Goal: Task Accomplishment & Management: Use online tool/utility

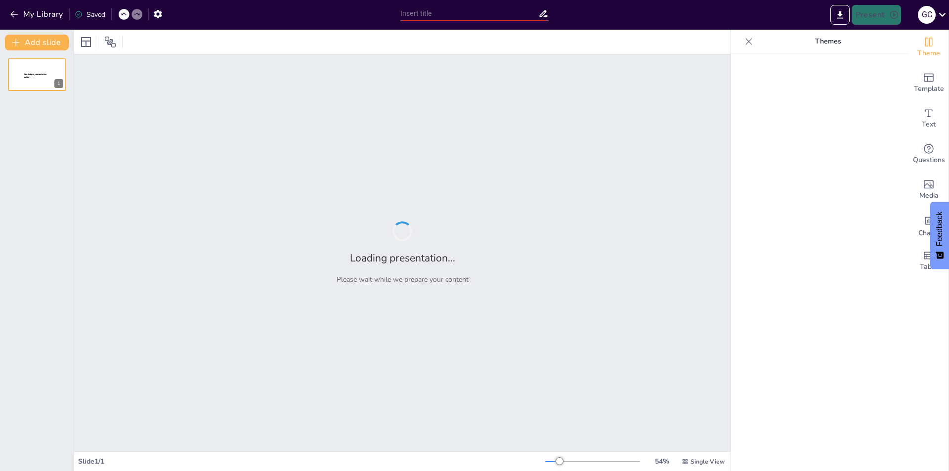
type input "From Dreams to Reality: The Power of Vision Boards"
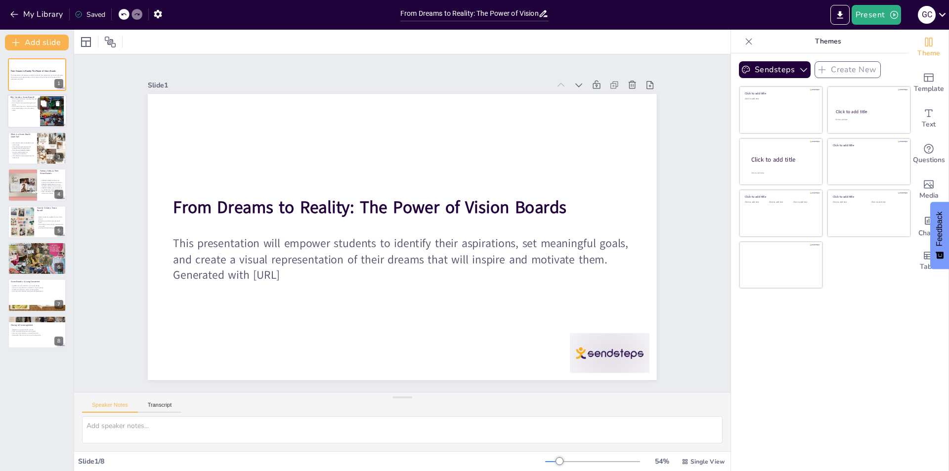
click at [34, 112] on div at bounding box center [36, 112] width 59 height 34
type textarea "Visual learning is crucial for retaining information. By creating a vision boar…"
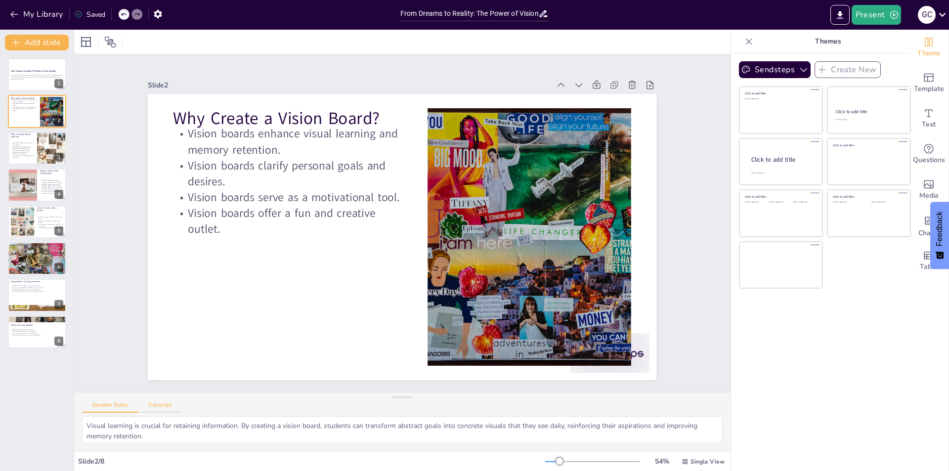
click at [158, 406] on button "Transcript" at bounding box center [160, 407] width 44 height 11
click at [158, 404] on button "Transcript" at bounding box center [160, 407] width 44 height 11
click at [159, 404] on button "Transcript" at bounding box center [160, 407] width 44 height 11
click at [712, 406] on icon at bounding box center [714, 406] width 5 height 6
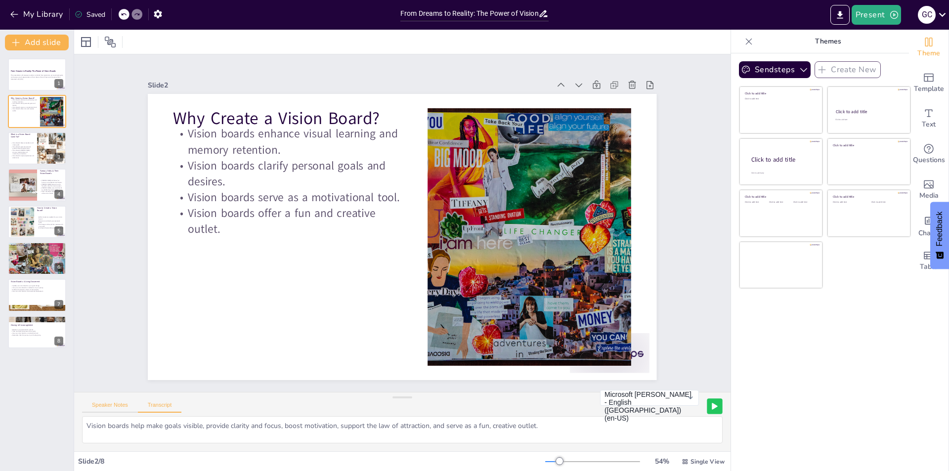
click at [122, 407] on button "Speaker Notes" at bounding box center [110, 407] width 56 height 11
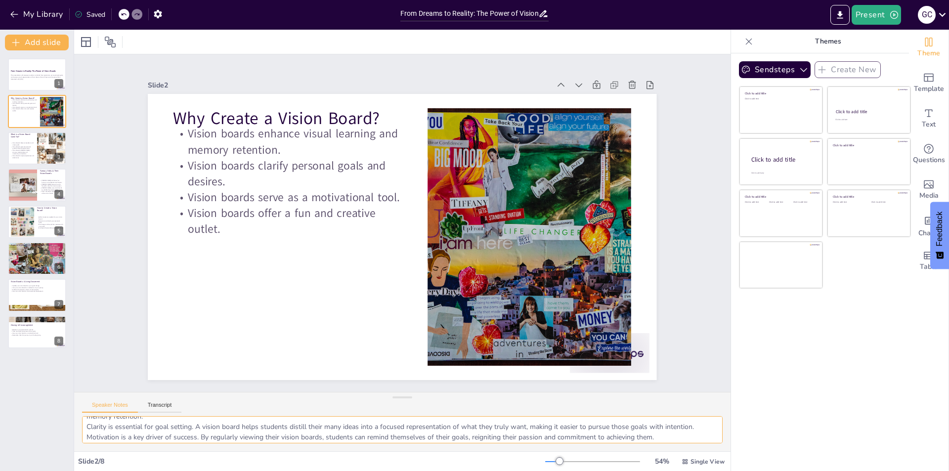
scroll to position [44, 0]
click at [24, 81] on div "This presentation will empower students to identify their aspirations, set mean…" at bounding box center [36, 77] width 53 height 7
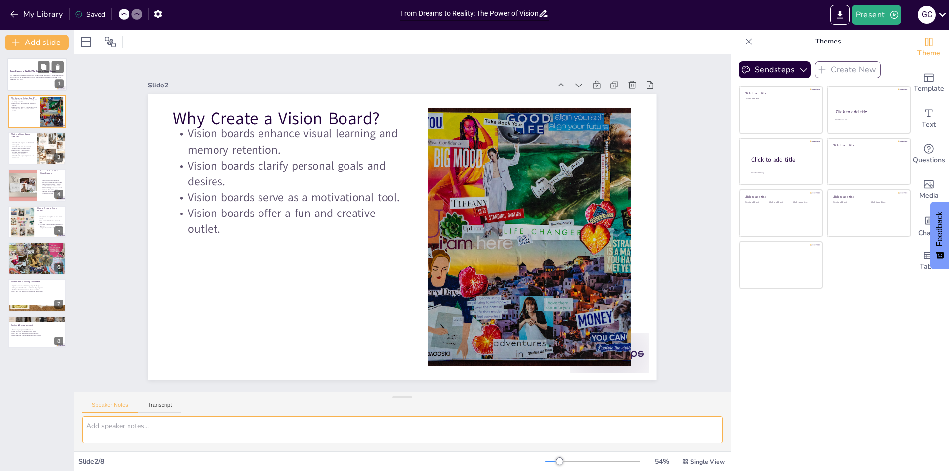
scroll to position [0, 0]
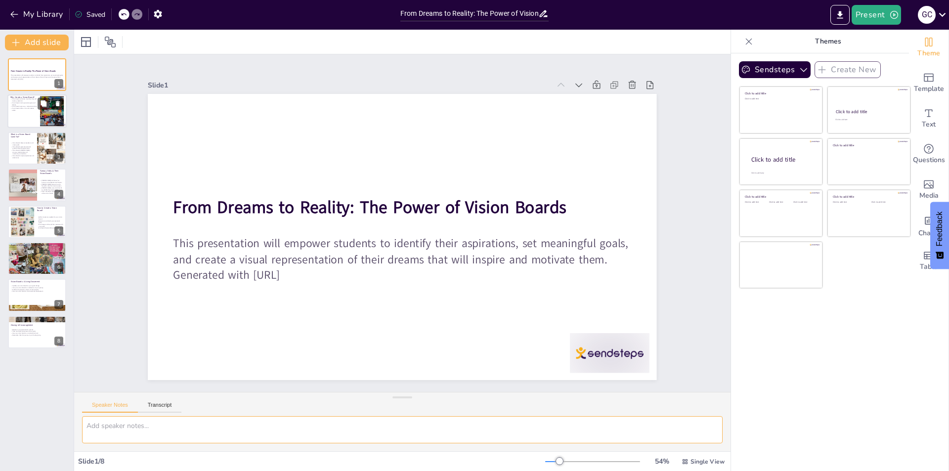
click at [29, 107] on p "Vision boards serve as a motivational tool." at bounding box center [23, 107] width 27 height 2
type textarea "Visual learning is crucial for retaining information. By creating a vision boar…"
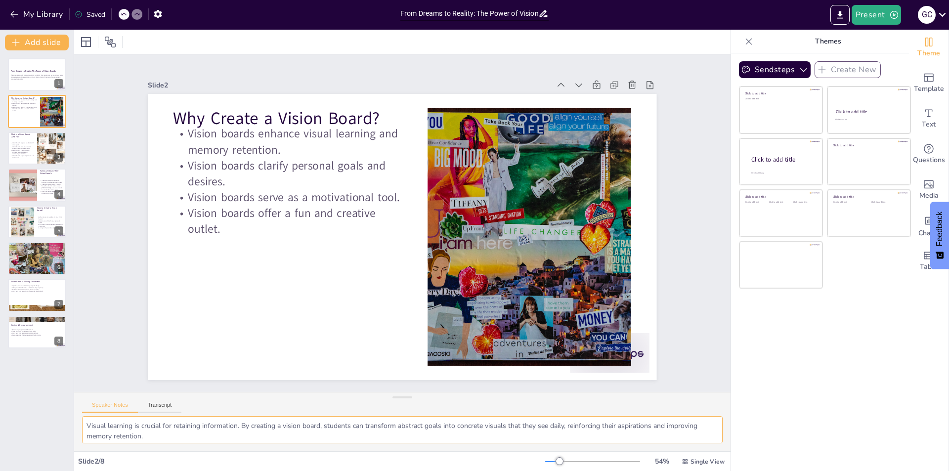
drag, startPoint x: 147, startPoint y: 437, endPoint x: 43, endPoint y: 383, distance: 117.6
click at [43, 383] on div "Document fonts Akatab Recently used Mulish Popular fonts Lato Montserrat Open S…" at bounding box center [474, 250] width 949 height 441
click at [39, 109] on button at bounding box center [44, 104] width 12 height 12
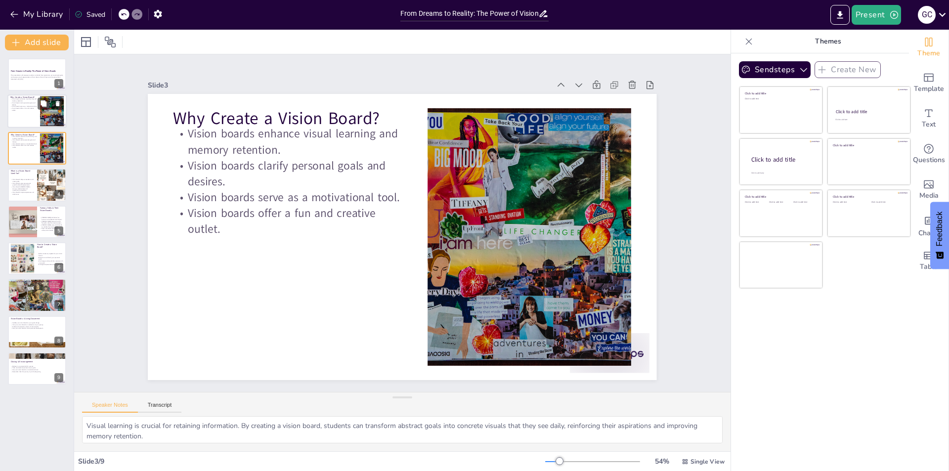
click at [24, 106] on p "Vision boards serve as a motivational tool." at bounding box center [23, 107] width 27 height 2
click at [31, 154] on div at bounding box center [36, 148] width 59 height 34
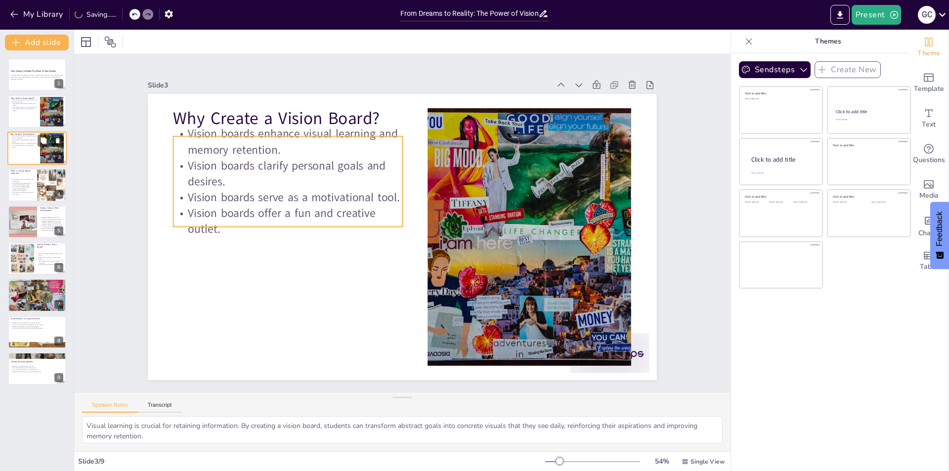
click at [28, 148] on p "Vision boards offer a fun and creative outlet." at bounding box center [23, 145] width 27 height 3
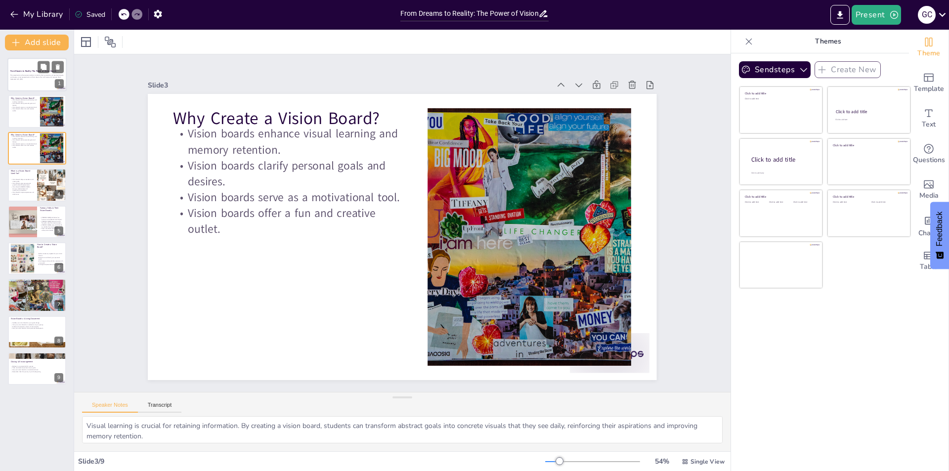
click at [19, 72] on strong "From Dreams to Reality: The Power of Vision Boards" at bounding box center [33, 71] width 46 height 2
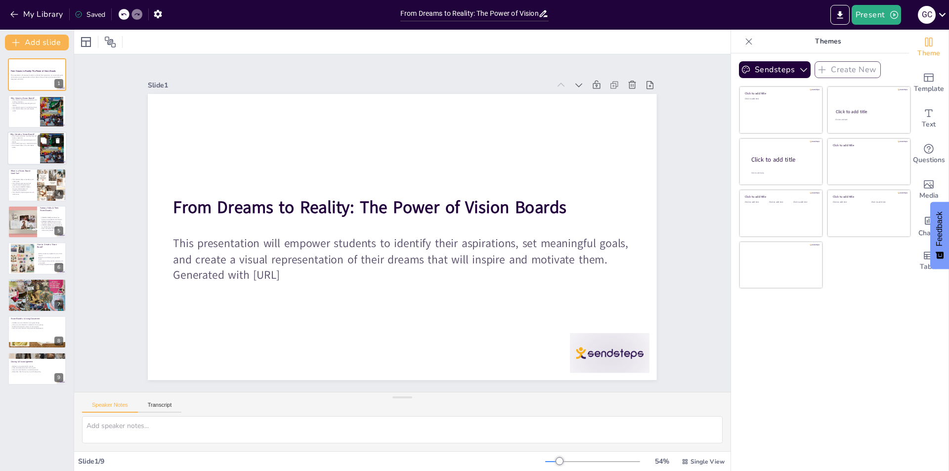
click at [57, 142] on icon at bounding box center [58, 140] width 4 height 5
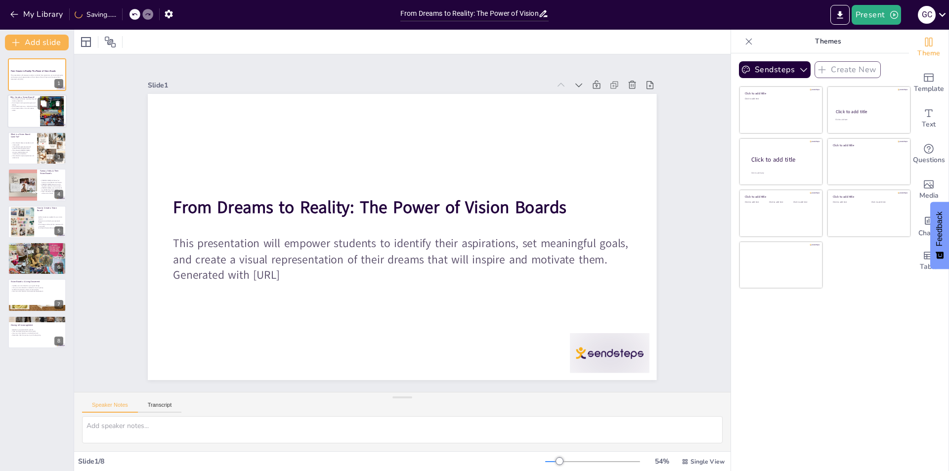
click at [21, 113] on div at bounding box center [36, 112] width 59 height 34
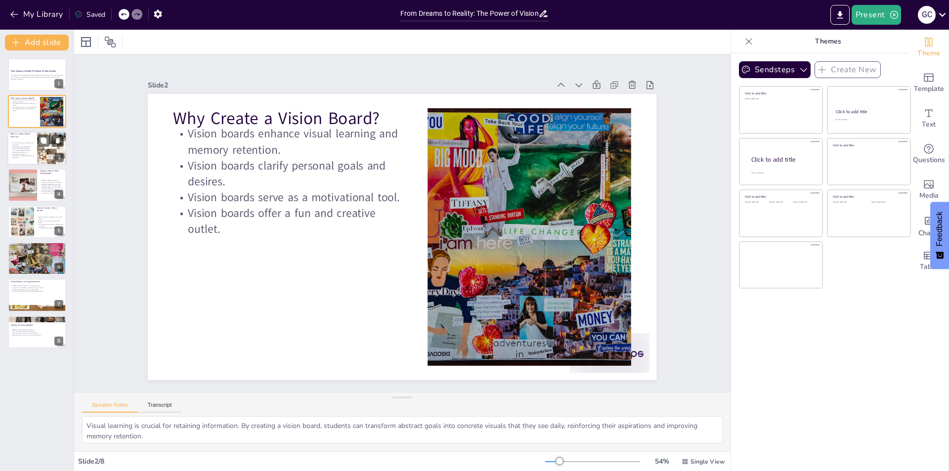
click at [30, 144] on p "Vision boards help set academic and career goals." at bounding box center [22, 143] width 24 height 3
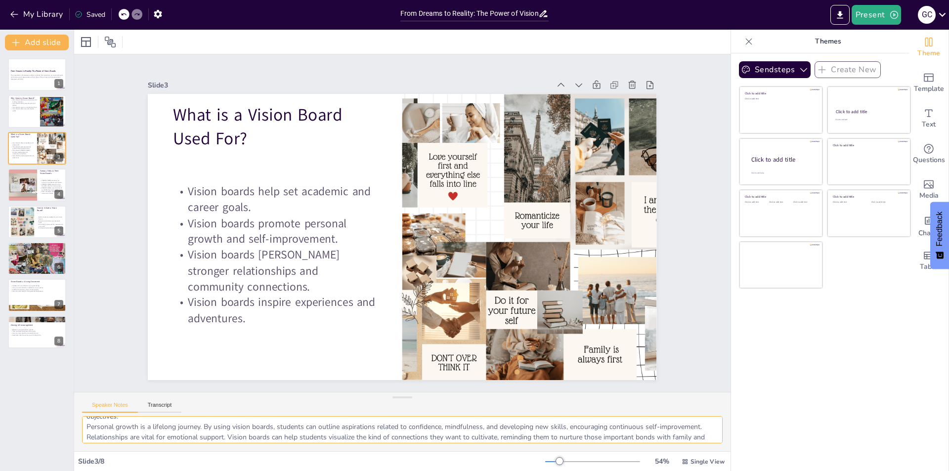
scroll to position [44, 0]
click at [145, 433] on textarea "Academic goals are crucial for students' futures. Vision boards can visualize a…" at bounding box center [402, 429] width 641 height 27
click at [145, 432] on textarea "Academic goals are crucial for students' futures. Vision boards can visualize a…" at bounding box center [402, 429] width 641 height 27
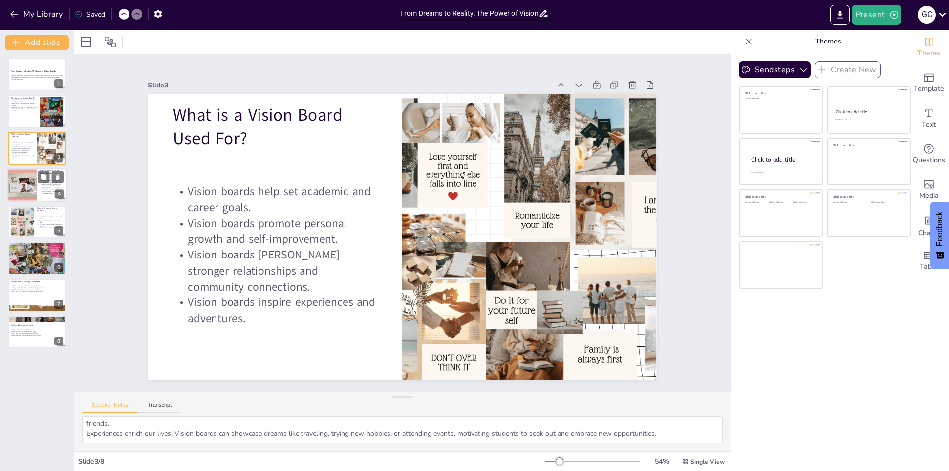
click at [22, 181] on div at bounding box center [22, 185] width 59 height 34
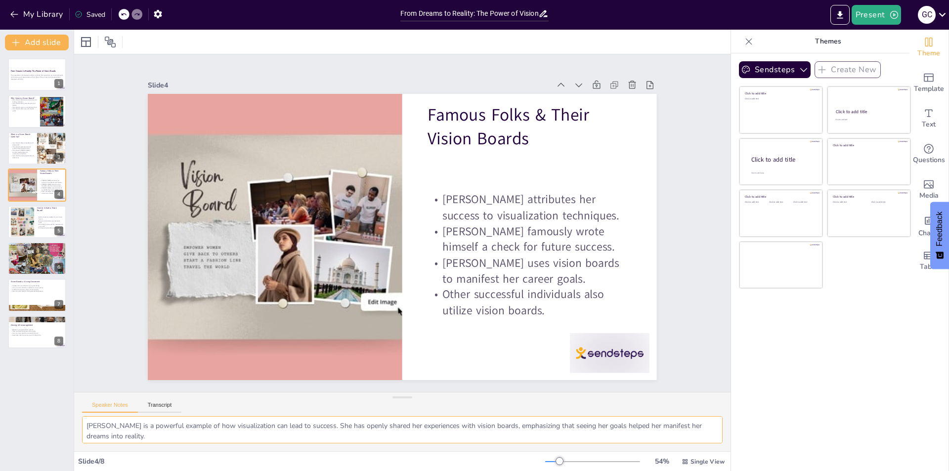
scroll to position [54, 0]
drag, startPoint x: 86, startPoint y: 428, endPoint x: 539, endPoint y: 466, distance: 453.8
click at [527, 471] on html "My Library Saved From Dreams to Reality: The Power of Vision Boards Present G C…" at bounding box center [474, 235] width 949 height 471
click at [39, 225] on p "Find images and words that resonate with your goals." at bounding box center [50, 224] width 27 height 3
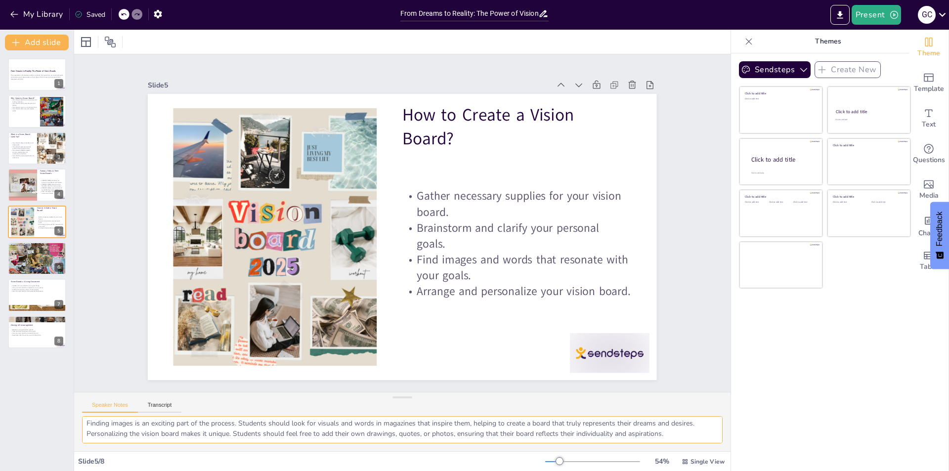
click at [131, 431] on textarea "Gathering supplies is the first step in creating a vision board. Students will …" at bounding box center [402, 429] width 641 height 27
drag, startPoint x: 29, startPoint y: 257, endPoint x: 33, endPoint y: 252, distance: 6.6
click at [29, 257] on div "Place your vision board in a visible location. Look at your vision board regula…" at bounding box center [36, 252] width 53 height 10
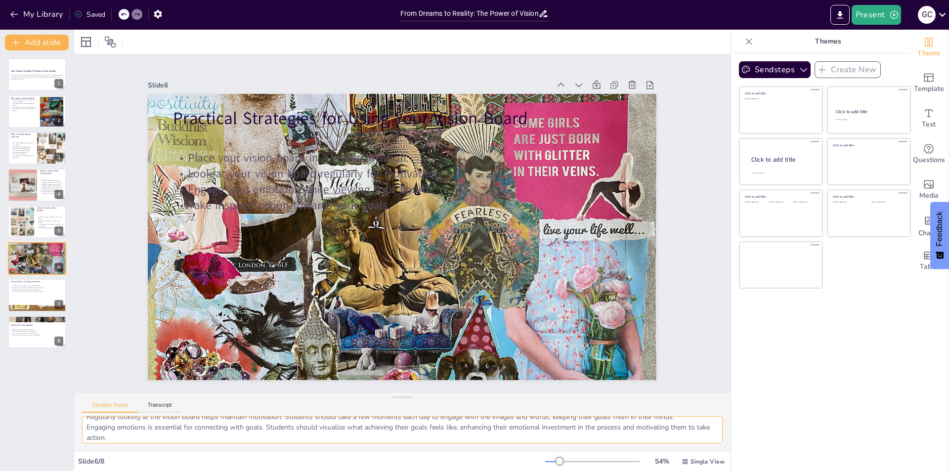
scroll to position [34, 0]
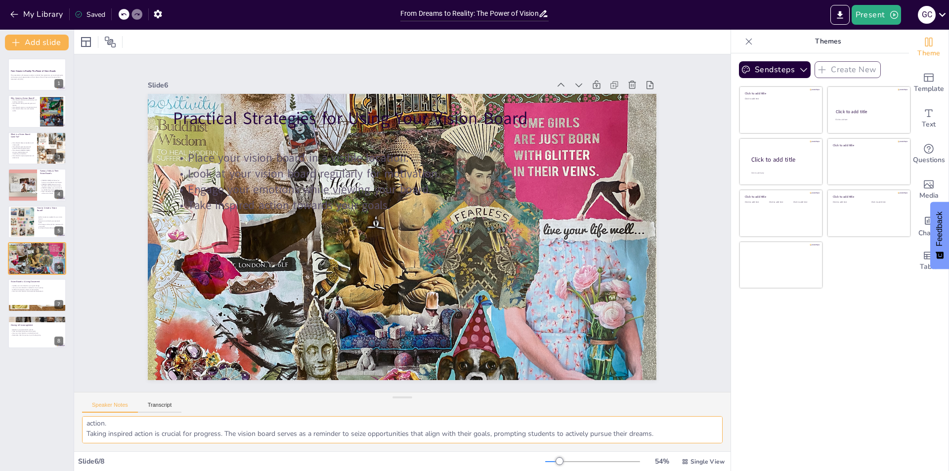
drag, startPoint x: 86, startPoint y: 433, endPoint x: 671, endPoint y: 440, distance: 585.7
click at [671, 440] on textarea "Visibility is key for effectiveness. By placing the vision board in a location …" at bounding box center [402, 429] width 641 height 27
click at [40, 289] on icon at bounding box center [43, 287] width 7 height 7
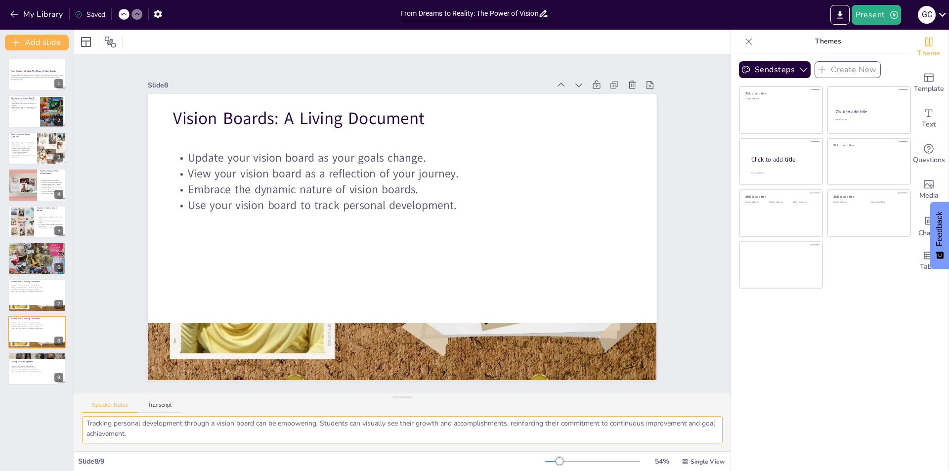
scroll to position [0, 0]
drag, startPoint x: 190, startPoint y: 439, endPoint x: 76, endPoint y: 409, distance: 118.0
click at [76, 409] on div "Speaker Notes Transcript Evolution is a natural part of personal growth. Studen…" at bounding box center [402, 421] width 656 height 59
click at [312, 438] on textarea "Evolution is a natural part of personal growth. Students should feel empowered …" at bounding box center [402, 429] width 641 height 27
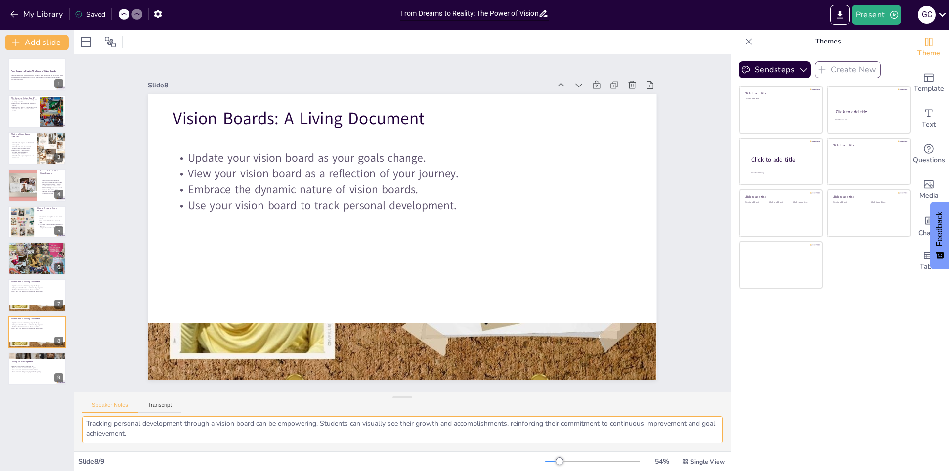
drag, startPoint x: 143, startPoint y: 435, endPoint x: 91, endPoint y: 443, distance: 52.9
click at [91, 443] on textarea "Evolution is a natural part of personal growth. Students should feel empowered …" at bounding box center [402, 429] width 641 height 27
click at [143, 437] on textarea "Evolution is a natural part of personal growth. Students should feel empowered …" at bounding box center [402, 429] width 641 height 27
drag, startPoint x: 86, startPoint y: 423, endPoint x: 154, endPoint y: 436, distance: 69.6
click at [154, 436] on textarea "Evolution is a natural part of personal growth. Students should feel empowered …" at bounding box center [402, 429] width 641 height 27
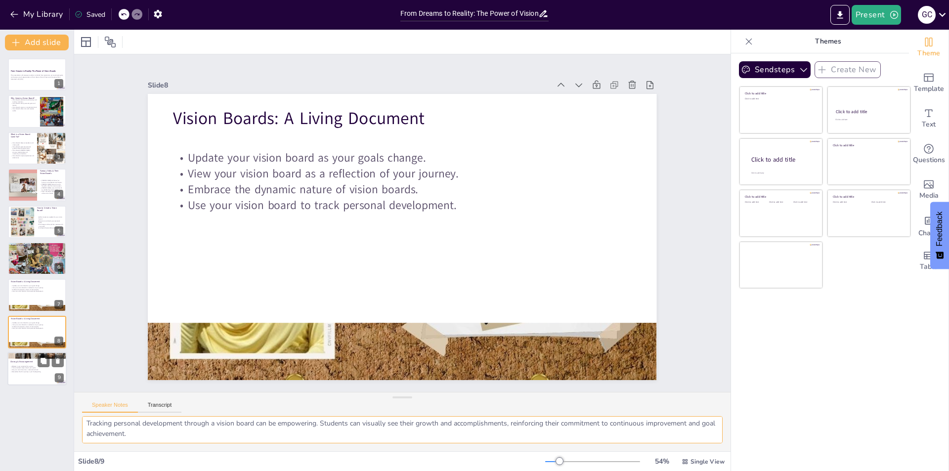
click at [51, 373] on div "Believe in your potential for success. Take consistent steps toward your goals.…" at bounding box center [36, 369] width 53 height 10
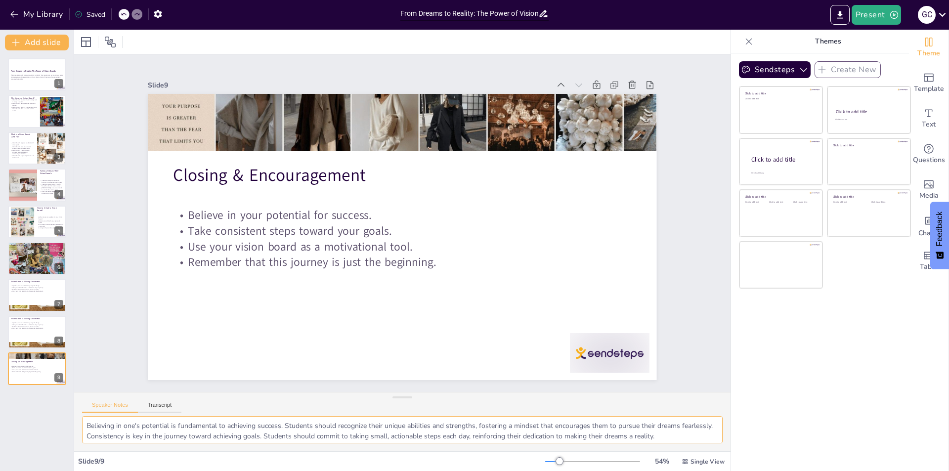
scroll to position [44, 0]
drag, startPoint x: 182, startPoint y: 439, endPoint x: 88, endPoint y: 441, distance: 93.4
click at [87, 443] on div "Believing in one's potential is fundamental to achieving success. Students shou…" at bounding box center [402, 433] width 656 height 35
click at [633, 437] on textarea "Believing in one's potential is fundamental to achieving success. Students shou…" at bounding box center [402, 429] width 641 height 27
drag, startPoint x: 197, startPoint y: 436, endPoint x: 84, endPoint y: 426, distance: 113.6
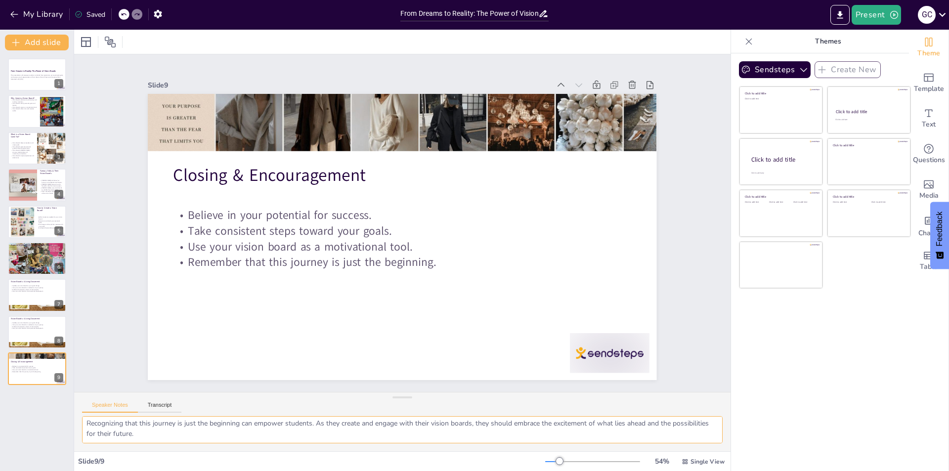
click at [84, 426] on textarea "Believing in one's potential is fundamental to achieving success. Students shou…" at bounding box center [402, 429] width 641 height 27
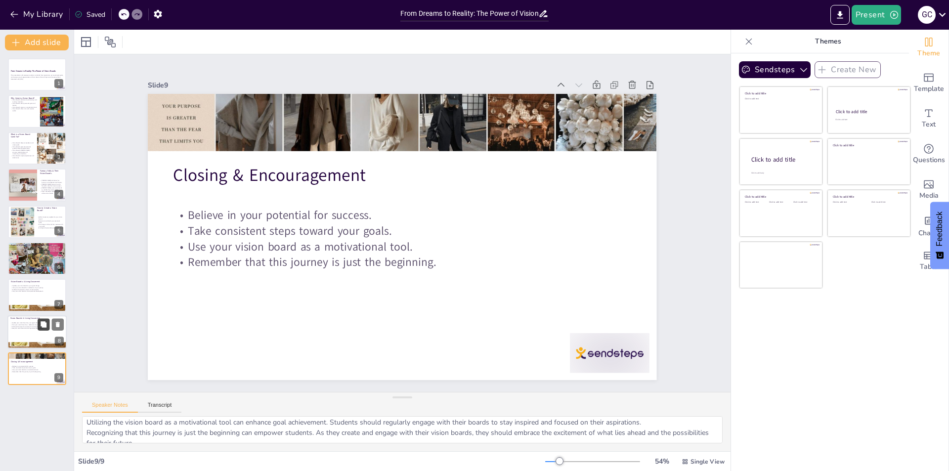
click at [39, 324] on button at bounding box center [44, 324] width 12 height 12
type textarea "Evolution is a natural part of personal growth. Students should feel empowered …"
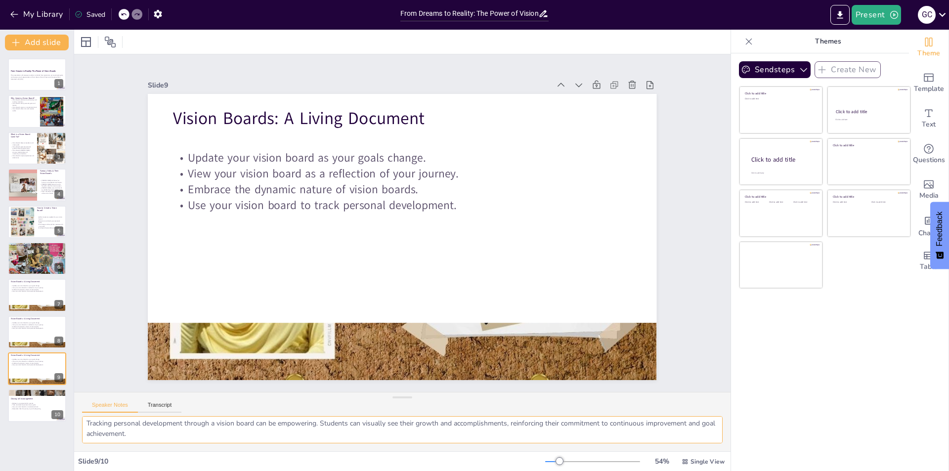
scroll to position [54, 0]
